Goal: Find specific page/section: Find specific page/section

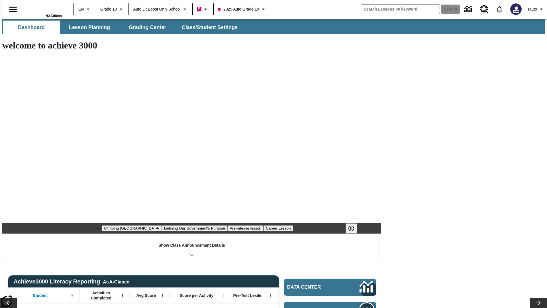
type input "-1"
click at [87, 27] on button "Lesson Planning" at bounding box center [89, 28] width 57 height 14
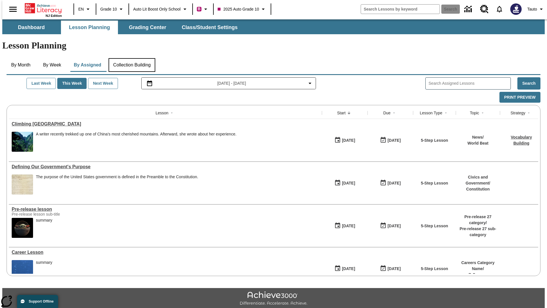
click at [132, 58] on button "Collection Building" at bounding box center [131, 65] width 47 height 14
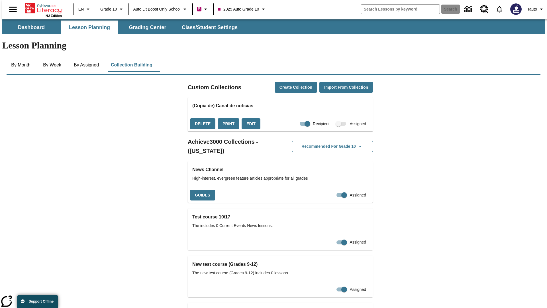
checkbox input "true"
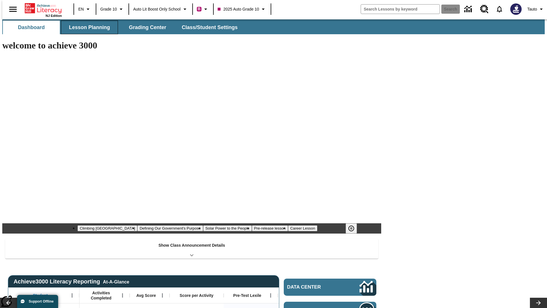
click at [87, 27] on button "Lesson Planning" at bounding box center [89, 28] width 57 height 14
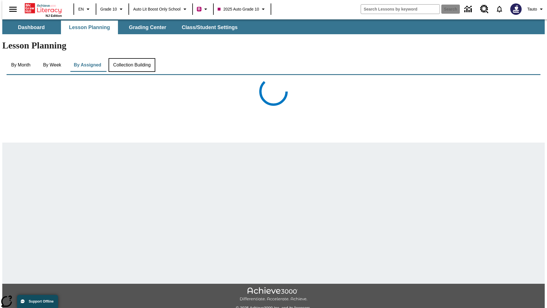
click at [132, 58] on button "Collection Building" at bounding box center [131, 65] width 47 height 14
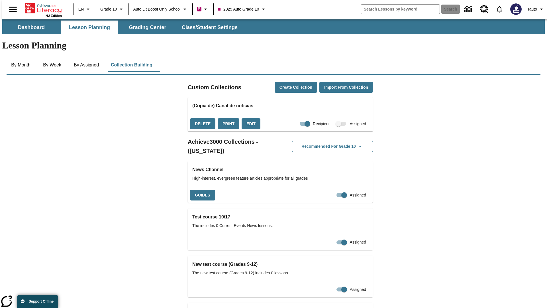
checkbox input "false"
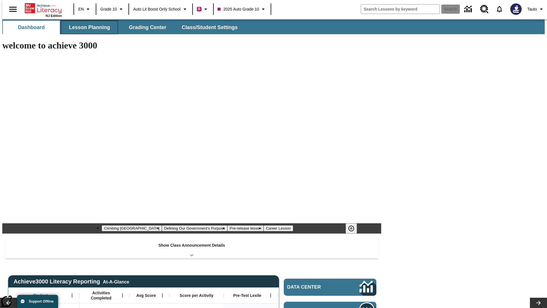
click at [87, 27] on button "Lesson Planning" at bounding box center [89, 28] width 57 height 14
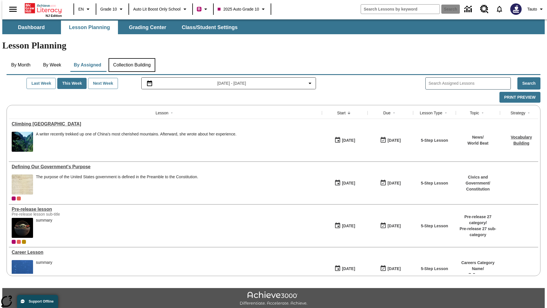
click at [132, 58] on button "Collection Building" at bounding box center [131, 65] width 47 height 14
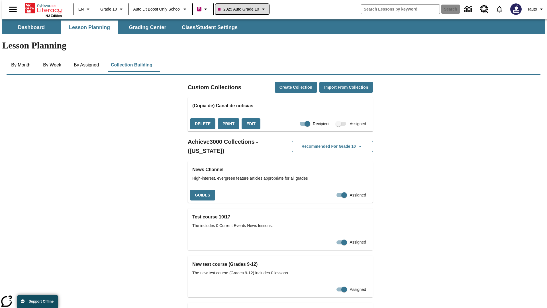
click at [244, 9] on span "2025 Auto Grade 10" at bounding box center [238, 9] width 41 height 6
